Goal: Find specific page/section: Find specific page/section

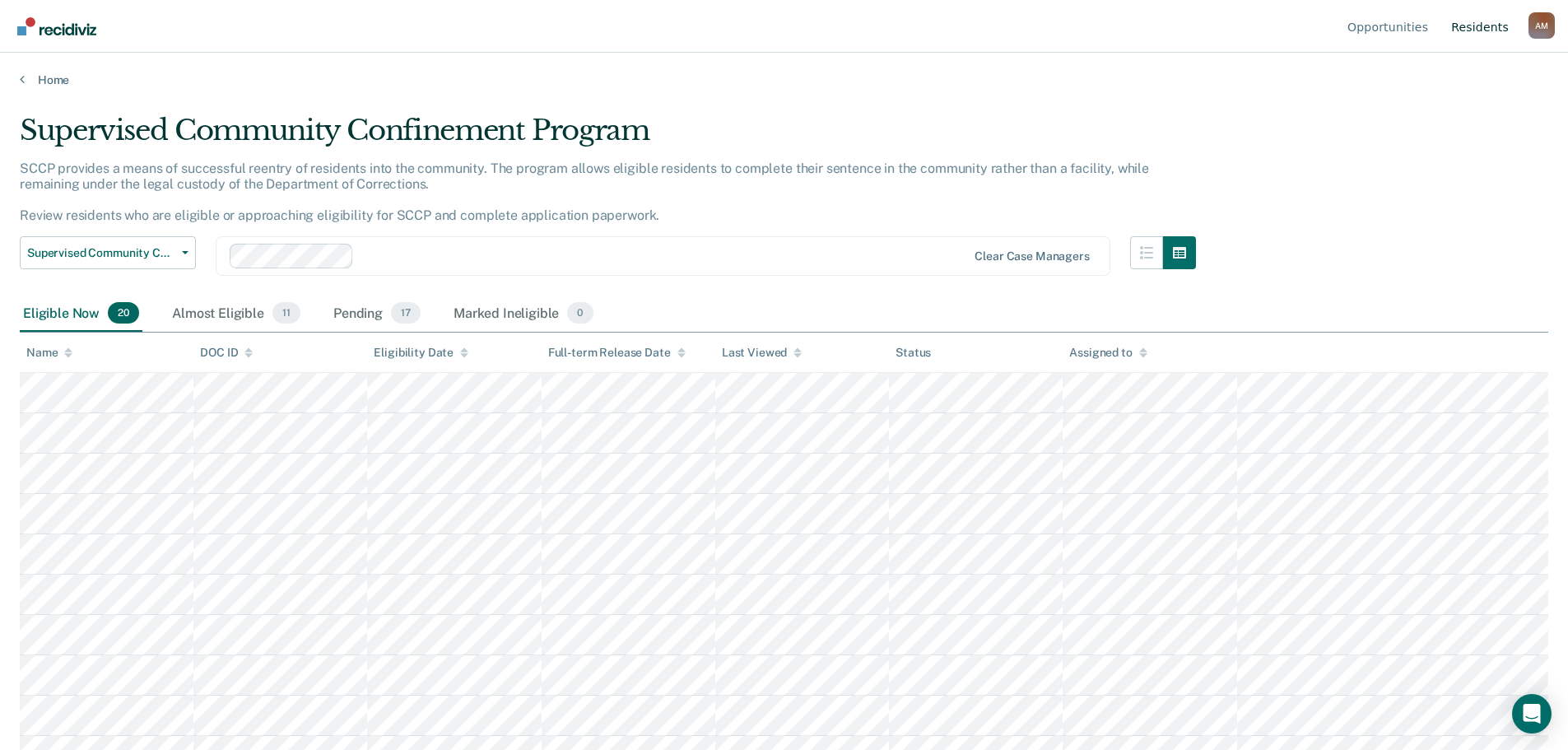
click at [1474, 38] on link "Resident s" at bounding box center [1479, 27] width 64 height 53
